Goal: Task Accomplishment & Management: Manage account settings

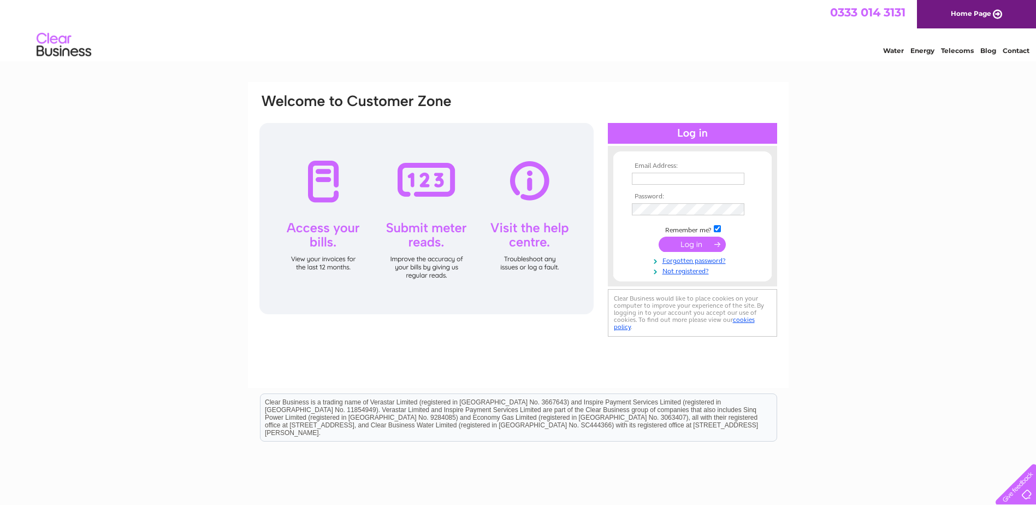
type input "bureau@inspiredenergy.co.uk"
click at [699, 250] on input "submit" at bounding box center [692, 243] width 67 height 15
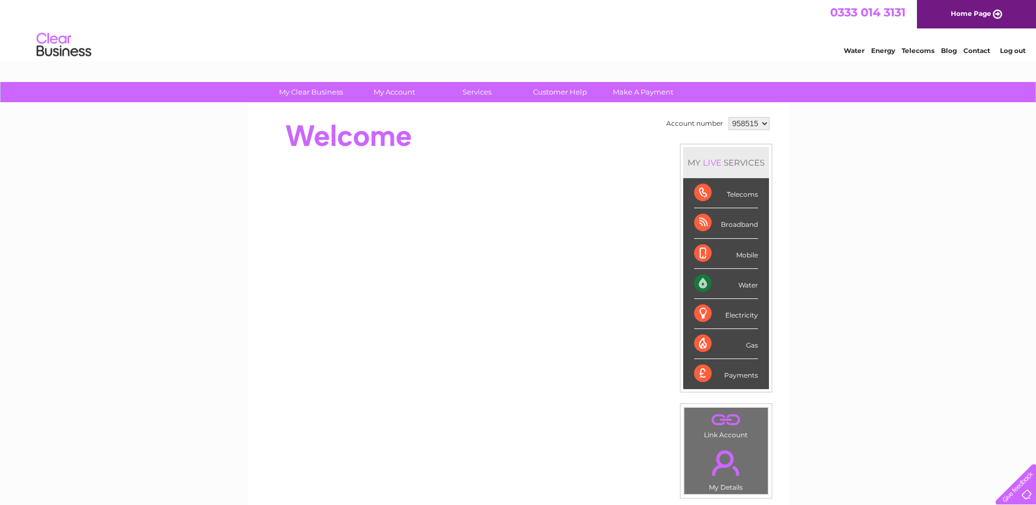
click at [761, 124] on select "958515 959614" at bounding box center [749, 123] width 41 height 13
click at [1019, 45] on li "Log out" at bounding box center [1013, 51] width 33 height 14
click at [1019, 48] on link "Log out" at bounding box center [1013, 50] width 26 height 8
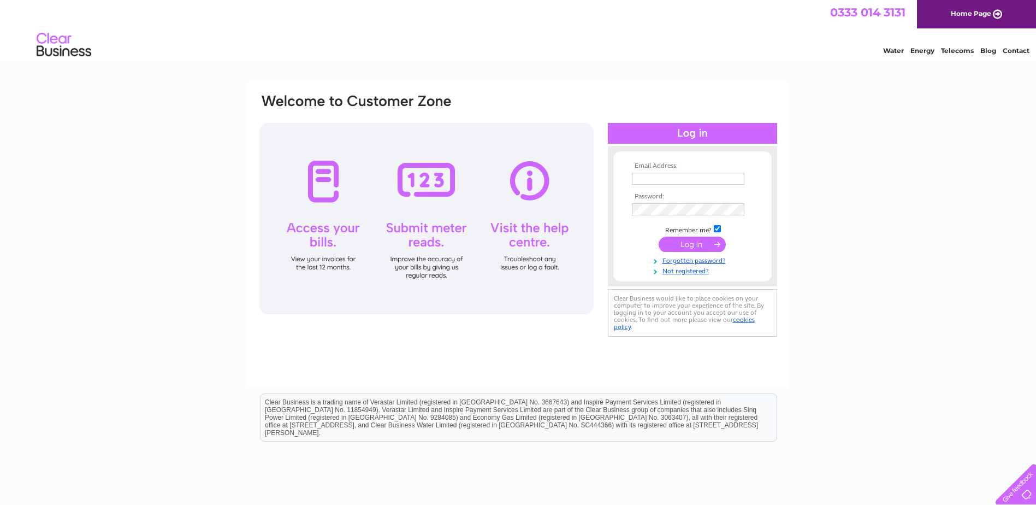
type input "bureau@inspiredenergy.co.uk"
click at [152, 251] on div "Email Address: bureau@inspiredenergy.co.uk Password:" at bounding box center [518, 328] width 1036 height 493
